Goal: Information Seeking & Learning: Understand process/instructions

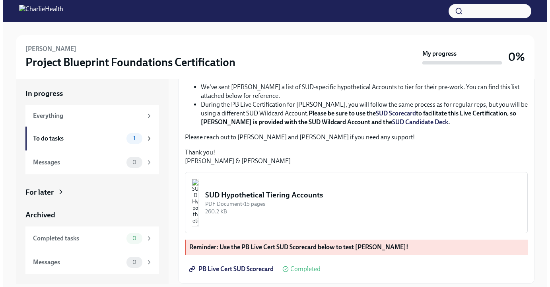
scroll to position [183, 0]
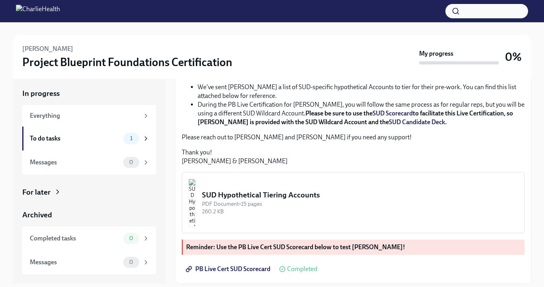
click at [196, 199] on img "button" at bounding box center [191, 202] width 7 height 48
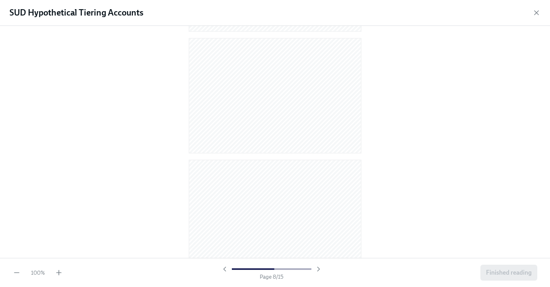
scroll to position [855, 0]
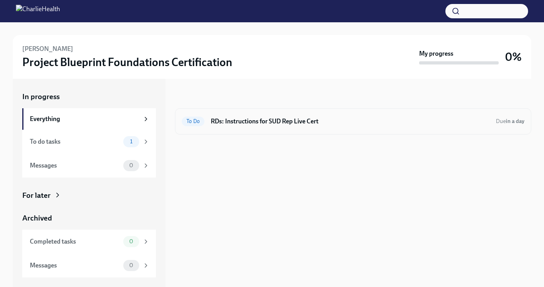
click at [255, 121] on h6 "RDs: Instructions for SUD Rep Live Cert" at bounding box center [350, 121] width 279 height 9
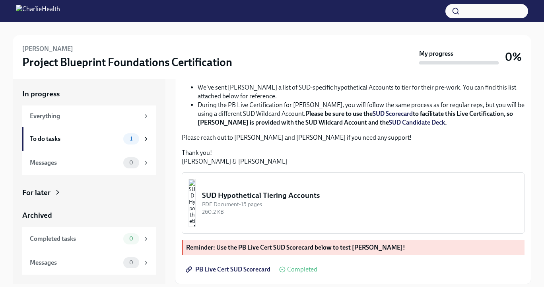
scroll to position [3, 0]
click at [145, 138] on icon at bounding box center [145, 138] width 7 height 7
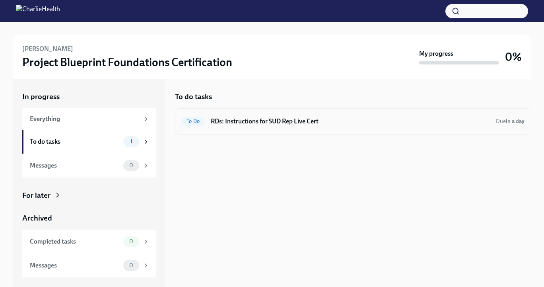
click at [249, 119] on h6 "RDs: Instructions for SUD Rep Live Cert" at bounding box center [350, 121] width 279 height 9
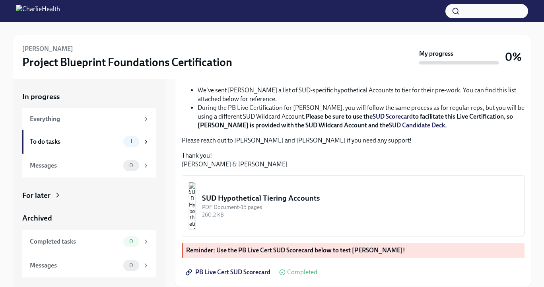
scroll to position [189, 0]
